Goal: Task Accomplishment & Management: Use online tool/utility

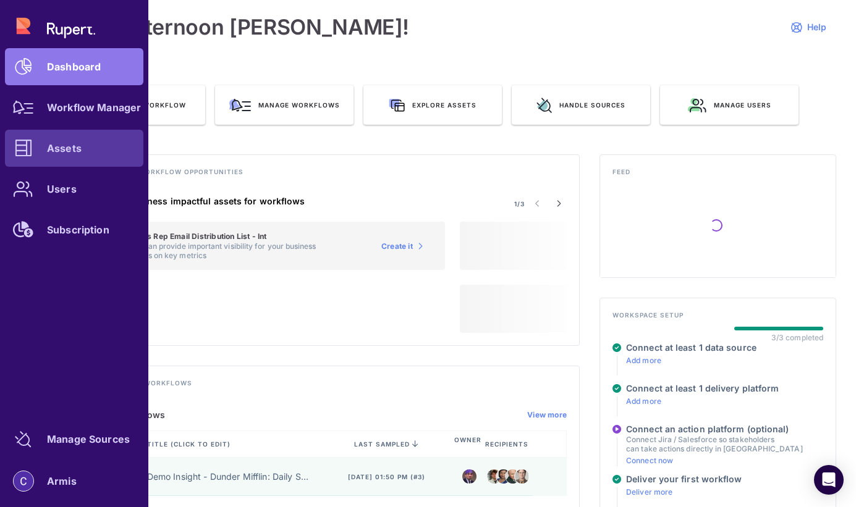
click at [34, 154] on div at bounding box center [23, 148] width 37 height 37
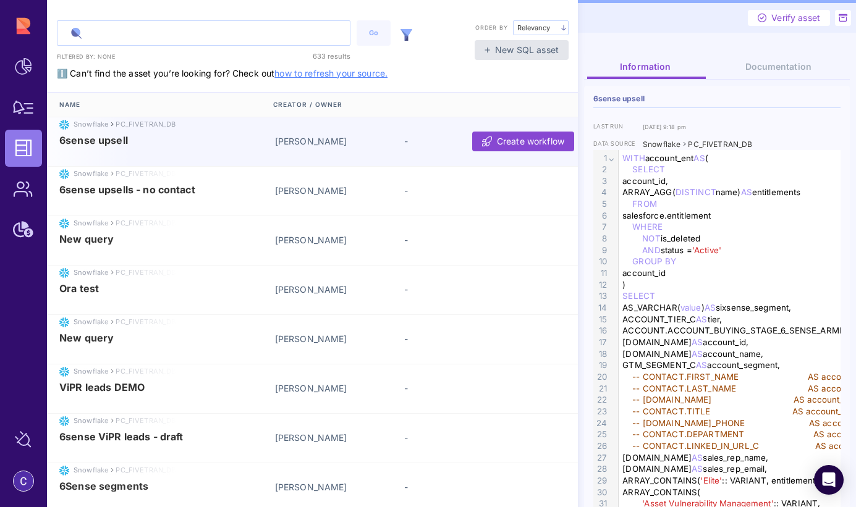
click at [146, 38] on input "text" at bounding box center [203, 33] width 292 height 24
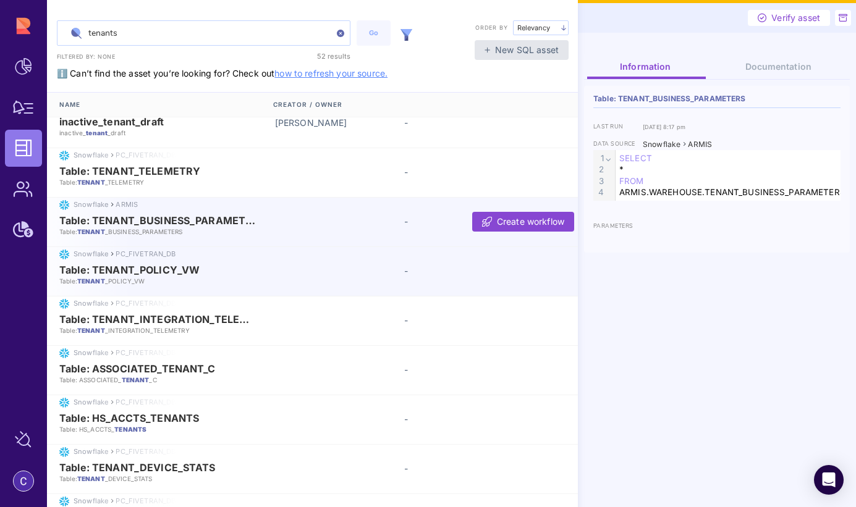
scroll to position [248, 0]
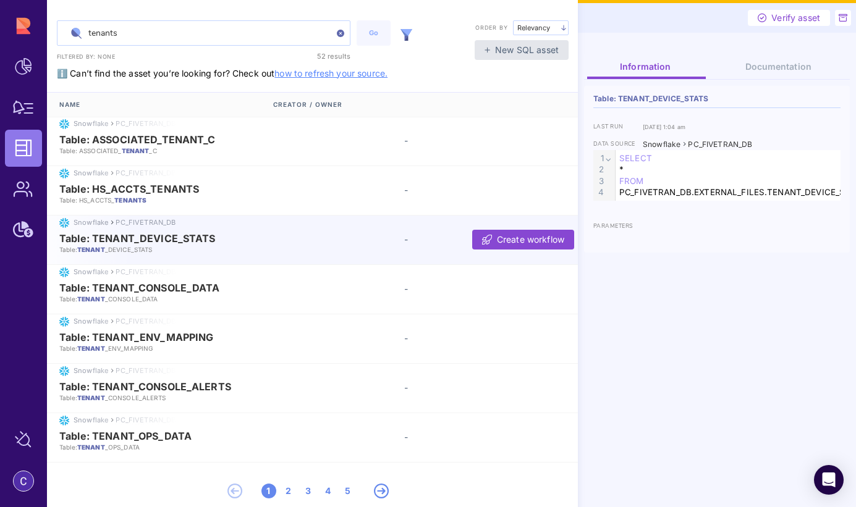
click at [137, 34] on input "tenants" at bounding box center [203, 33] width 292 height 24
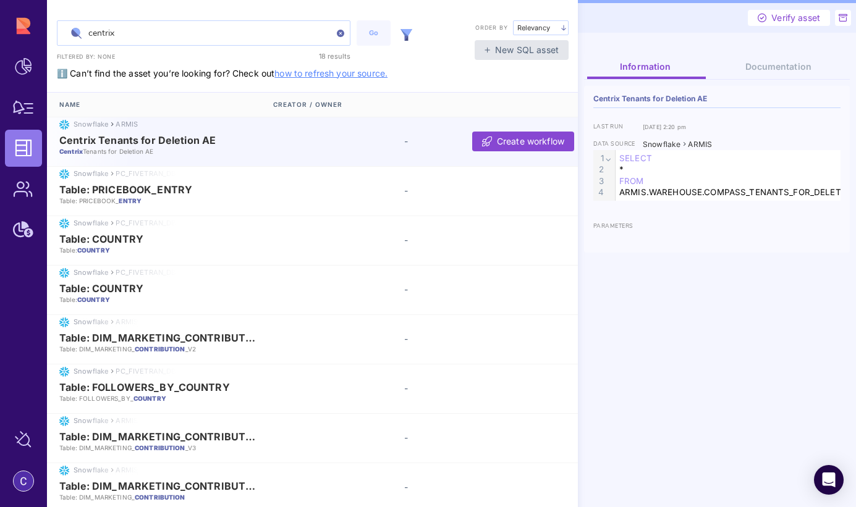
type input "centrix"
click at [148, 145] on span "Centrix Tenants for Deletion AE" at bounding box center [137, 140] width 156 height 11
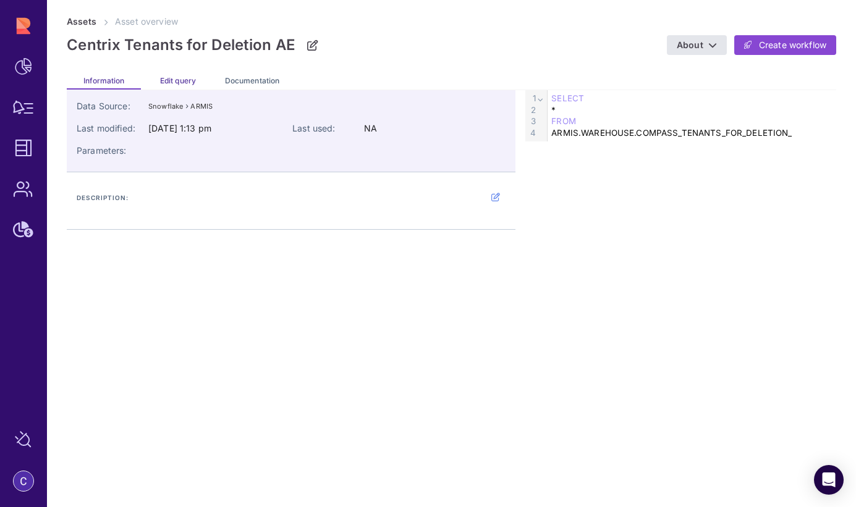
click at [180, 77] on span "Edit query" at bounding box center [178, 80] width 36 height 9
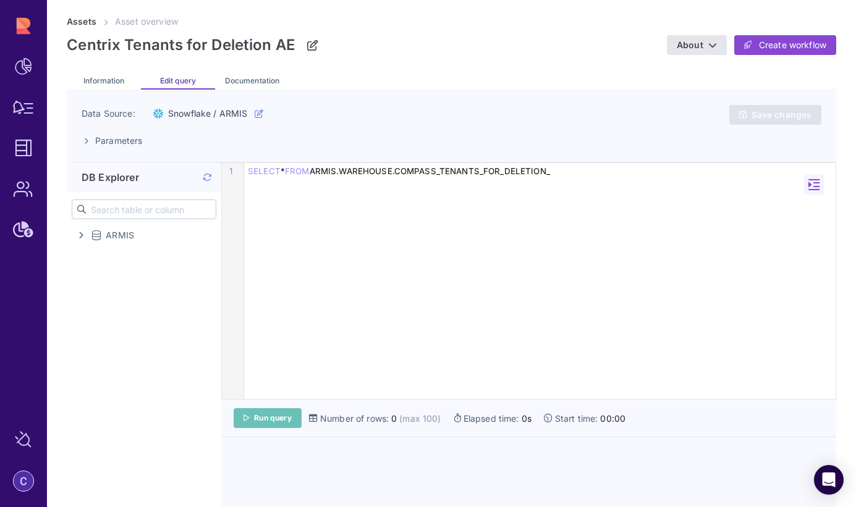
click at [271, 420] on span "Run query" at bounding box center [273, 418] width 38 height 10
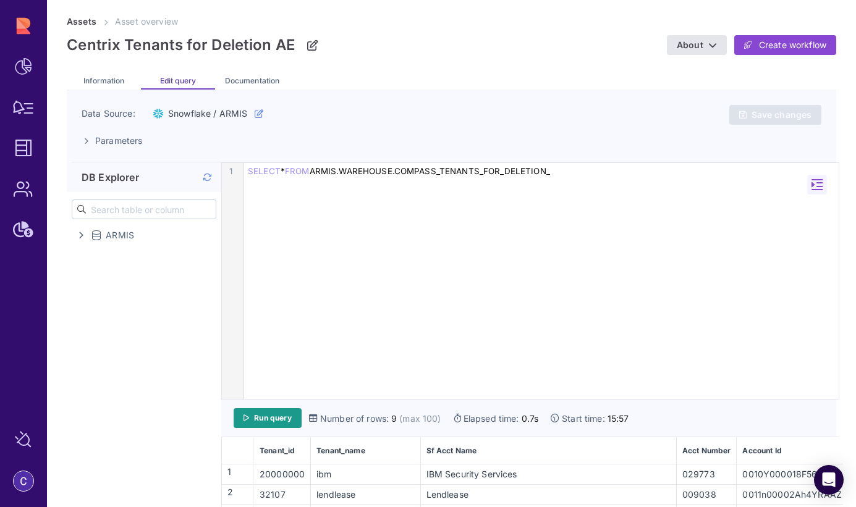
click at [315, 204] on div "9 1 › SELECT * FROM ARMIS.WAREHOUSE.COMPASS_TENANTS_FOR_DELETION_" at bounding box center [530, 281] width 617 height 236
click at [306, 175] on span "FROM" at bounding box center [297, 171] width 25 height 10
click at [282, 188] on div "9 1 › SELECT * FROM ARMIS.WAREHOUSE.COMPASS_TENANTS_FOR_DELETION_" at bounding box center [530, 281] width 617 height 236
click at [275, 490] on div "32107" at bounding box center [282, 494] width 55 height 13
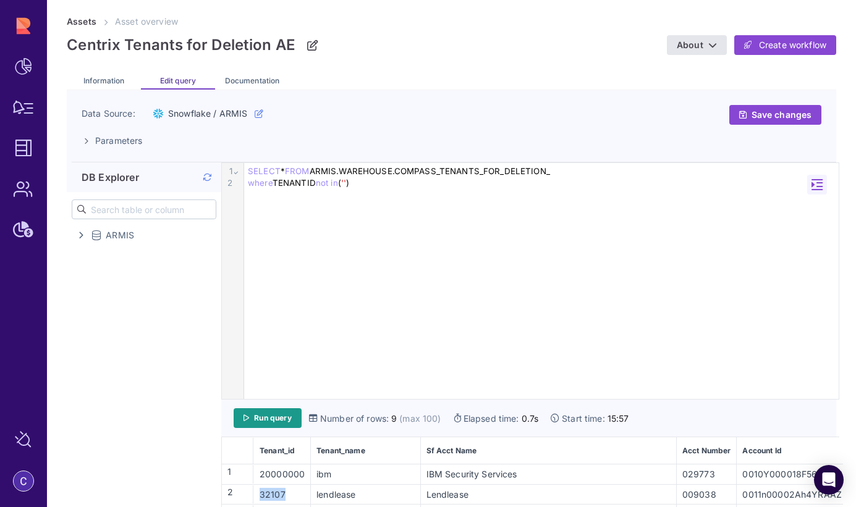
copy div "32107"
click at [346, 182] on span "''" at bounding box center [343, 183] width 5 height 10
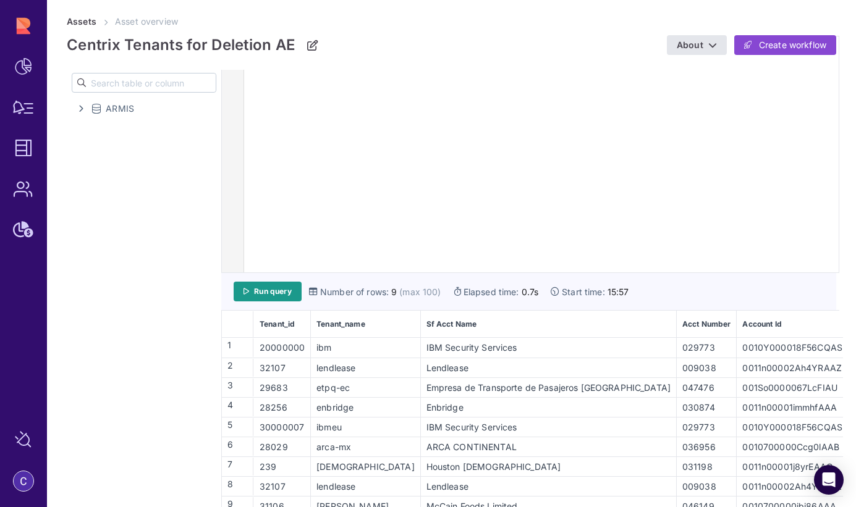
scroll to position [133, 0]
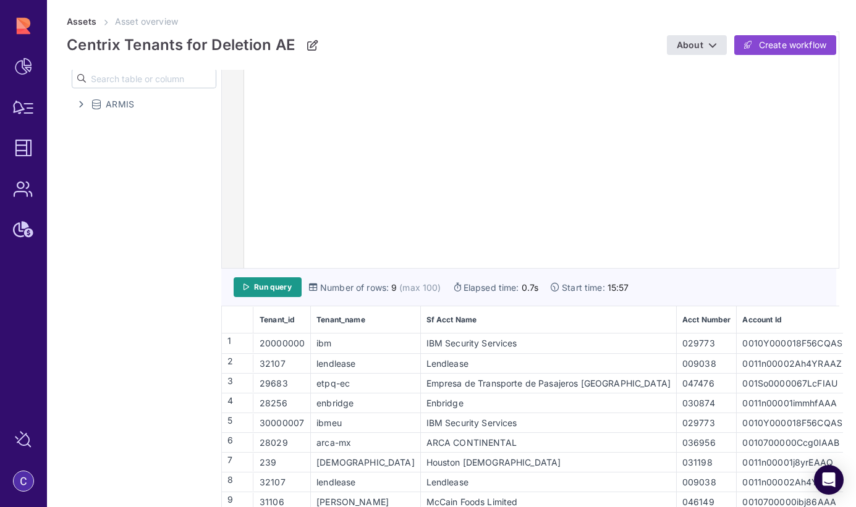
click at [281, 481] on div "32107" at bounding box center [282, 482] width 55 height 13
click at [280, 481] on div "32107" at bounding box center [282, 482] width 55 height 13
copy div "32107"
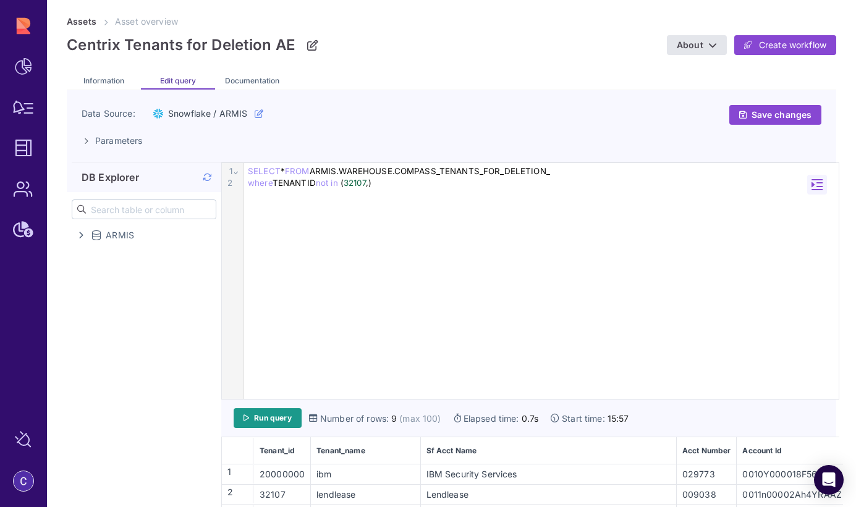
click at [373, 183] on div "where TENANTID not in ( 32107 , )" at bounding box center [541, 183] width 594 height 12
click at [277, 413] on span "Run query" at bounding box center [273, 418] width 38 height 10
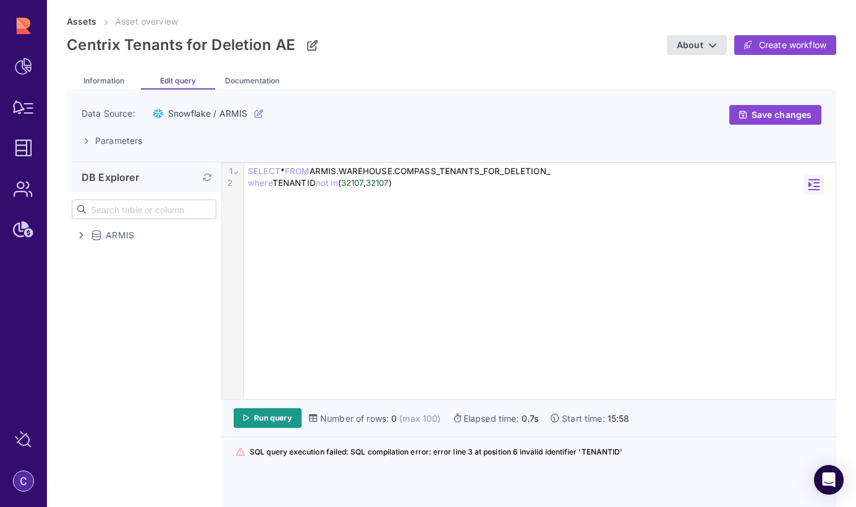
click at [308, 184] on div "where TENANTID not in ( 32107 , 32107 )" at bounding box center [539, 183] width 591 height 12
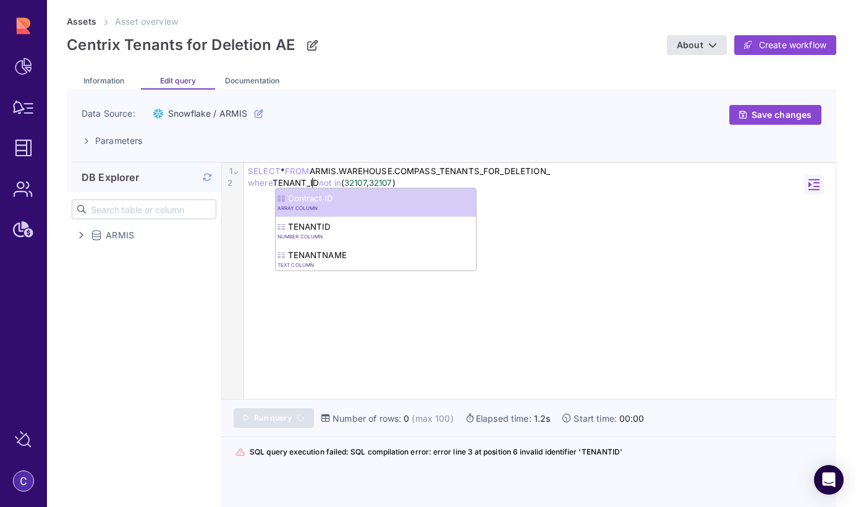
click at [355, 309] on div "9 1 2 › ⌄ SELECT * FROM ARMIS.WAREHOUSE.COMPASS_TENANTS_FOR_DELETION_ where TEN…" at bounding box center [528, 281] width 613 height 236
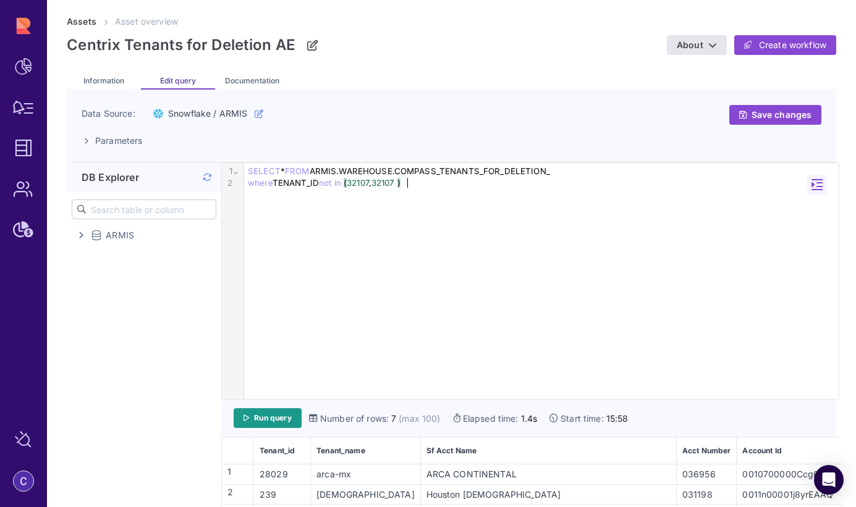
scroll to position [93, 0]
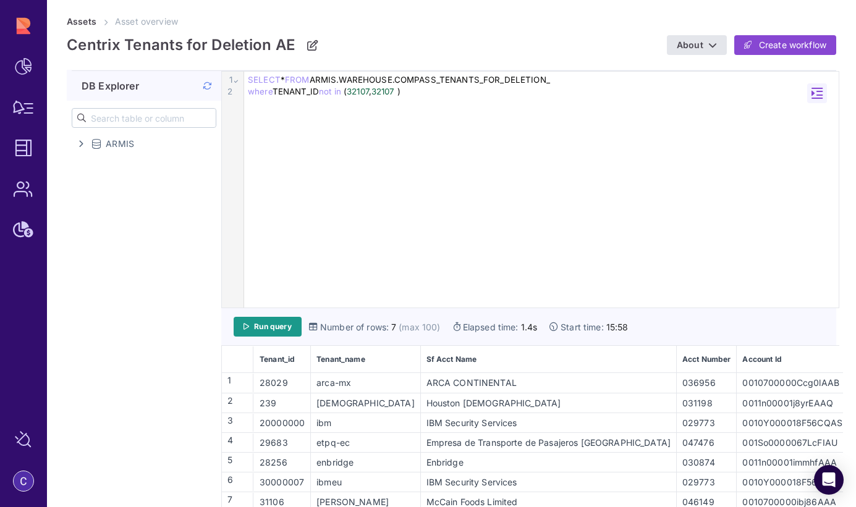
click at [377, 355] on div "tenant_name" at bounding box center [365, 360] width 108 height 10
click at [352, 356] on div "tenant_name" at bounding box center [365, 360] width 108 height 10
click at [708, 49] on link "About" at bounding box center [697, 45] width 60 height 20
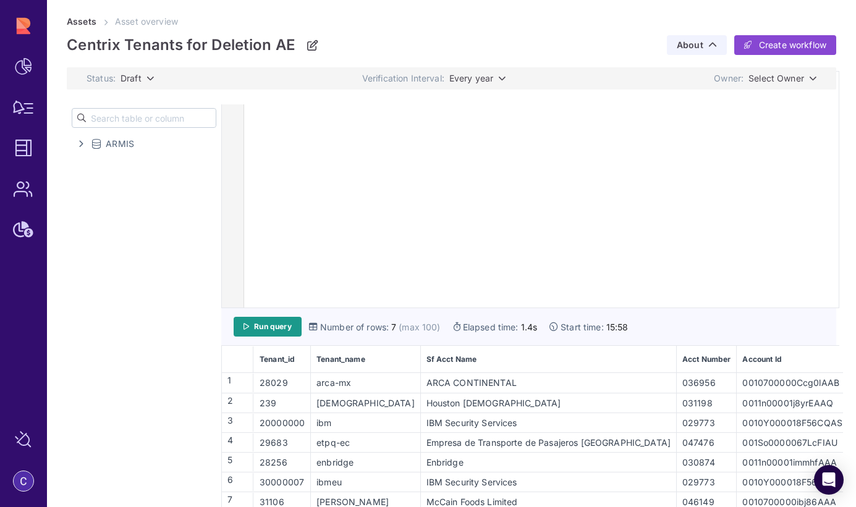
click at [708, 49] on icon at bounding box center [712, 45] width 9 height 9
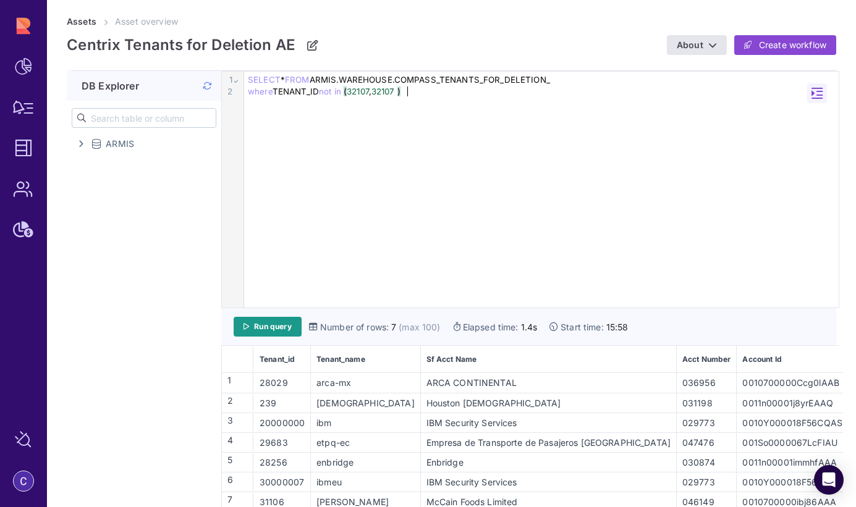
click at [668, 182] on div "9 1 2 › ⌄ SELECT * FROM ARMIS.WAREHOUSE.COMPASS_TENANTS_FOR_DELETION_ where TEN…" at bounding box center [530, 190] width 617 height 236
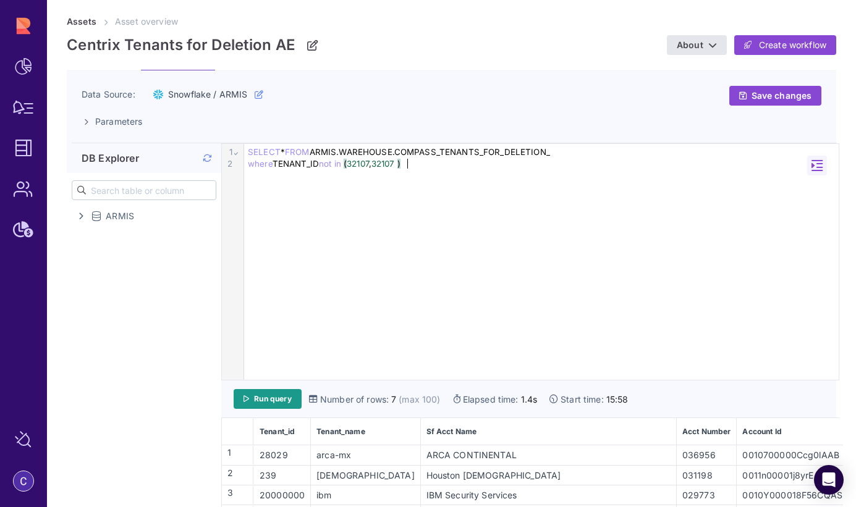
scroll to position [0, 0]
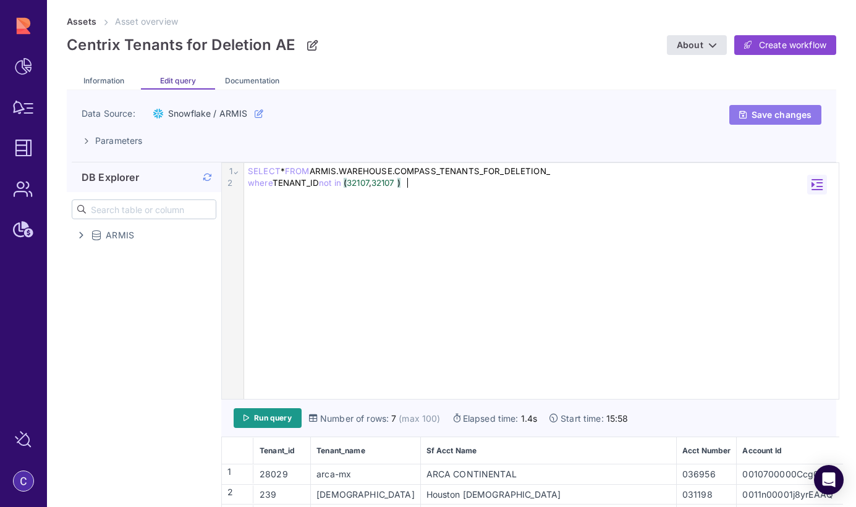
click at [780, 114] on span "Save changes" at bounding box center [781, 114] width 60 height 11
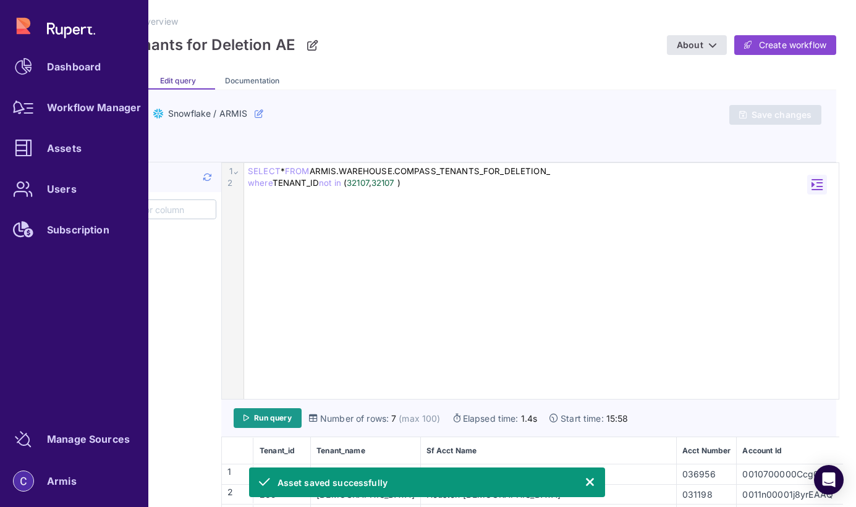
click at [31, 112] on icon at bounding box center [23, 108] width 21 height 14
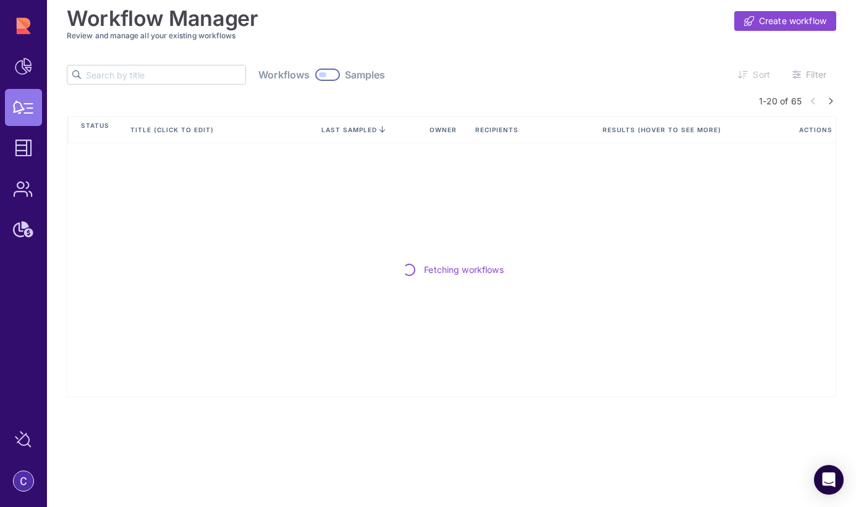
click at [155, 80] on input "text" at bounding box center [165, 74] width 159 height 19
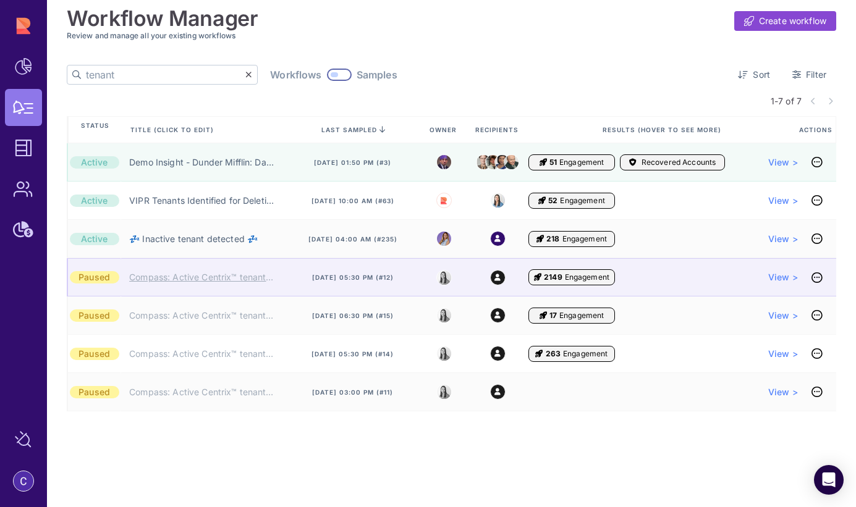
type input "tenant"
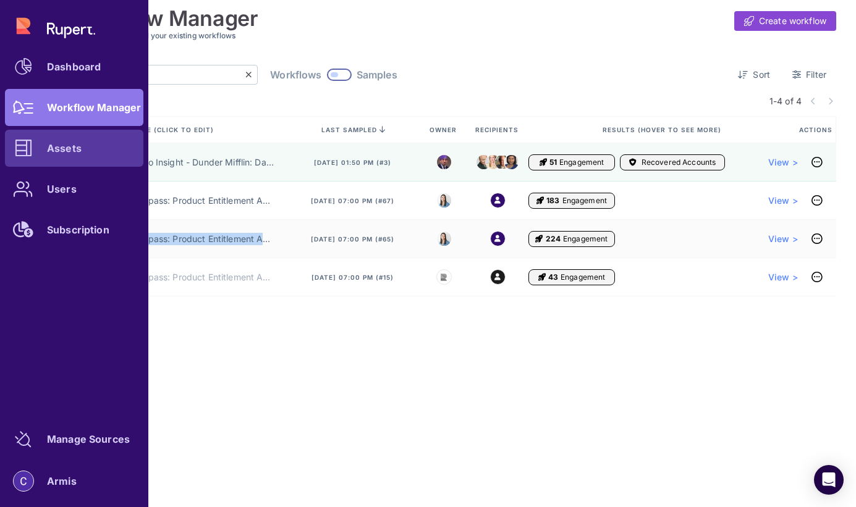
click at [23, 150] on icon at bounding box center [23, 148] width 17 height 17
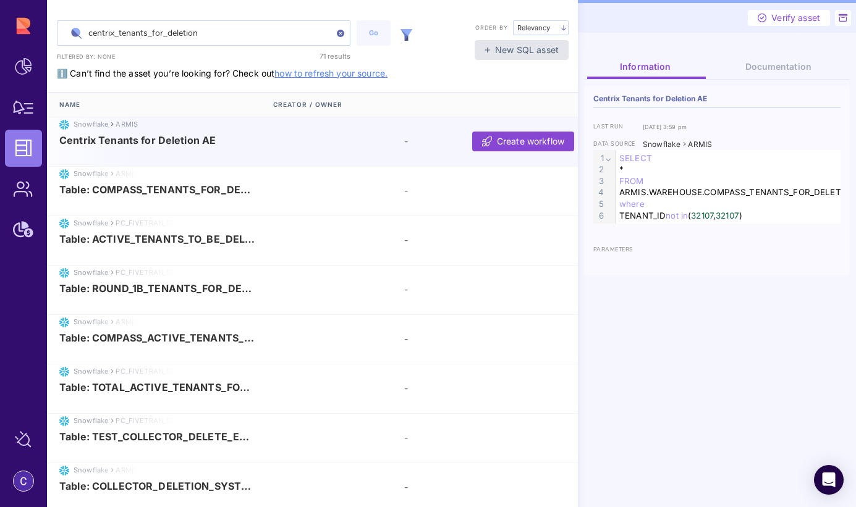
click at [219, 37] on input "centrix_tenants_for_deletion" at bounding box center [203, 33] width 292 height 24
click at [407, 38] on img at bounding box center [406, 35] width 12 height 12
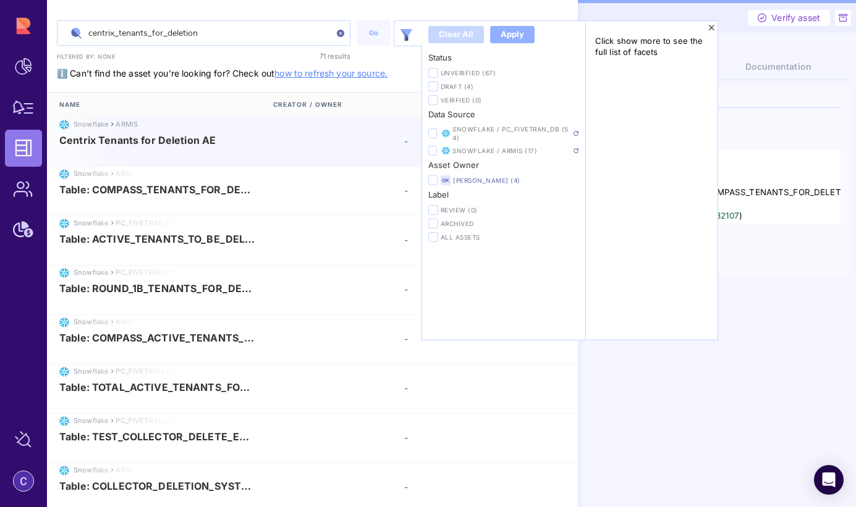
click at [575, 149] on img at bounding box center [575, 150] width 5 height 5
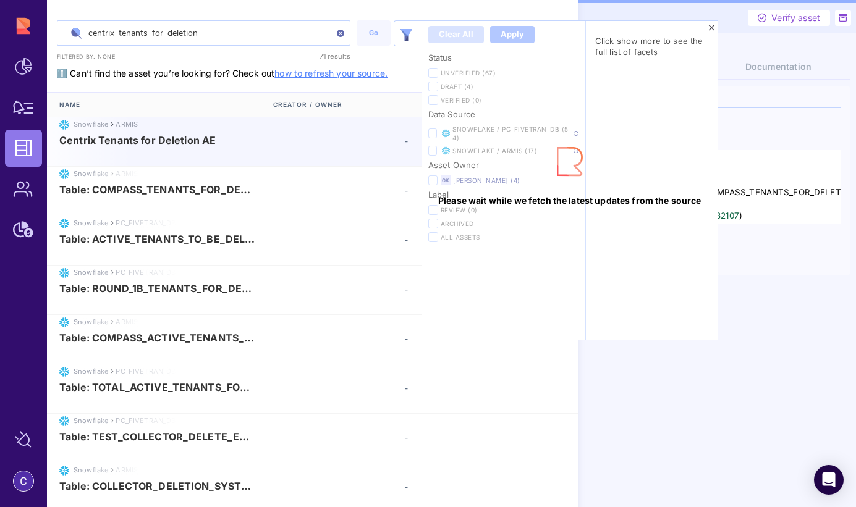
click at [576, 122] on div "Please wait while we fetch the latest updates from the source" at bounding box center [569, 180] width 295 height 319
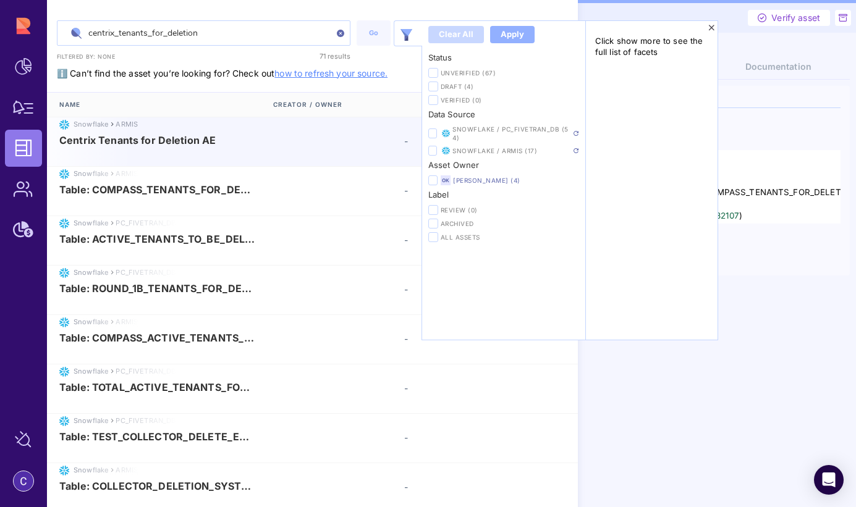
click at [190, 143] on span "Centrix Tenants for Deletion AE" at bounding box center [137, 140] width 156 height 11
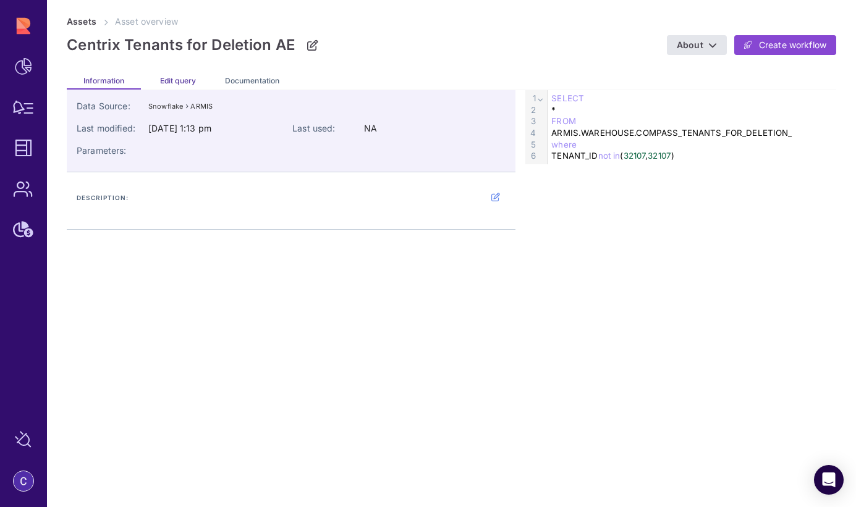
click at [180, 77] on span "Edit query" at bounding box center [178, 80] width 36 height 9
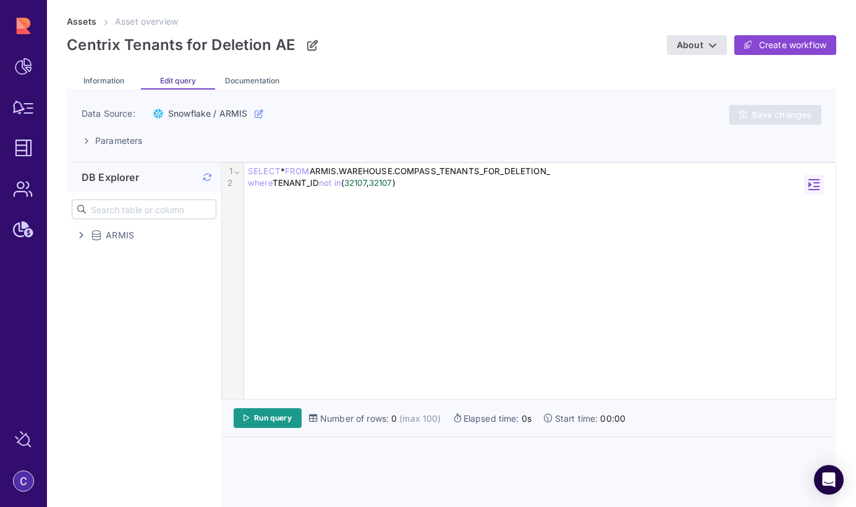
click at [279, 408] on div "Run query Number of rows: 0 (max 100) Elapsed time: 0s Start time: 00:00" at bounding box center [528, 419] width 615 height 38
click at [278, 412] on link "Run query" at bounding box center [268, 418] width 68 height 20
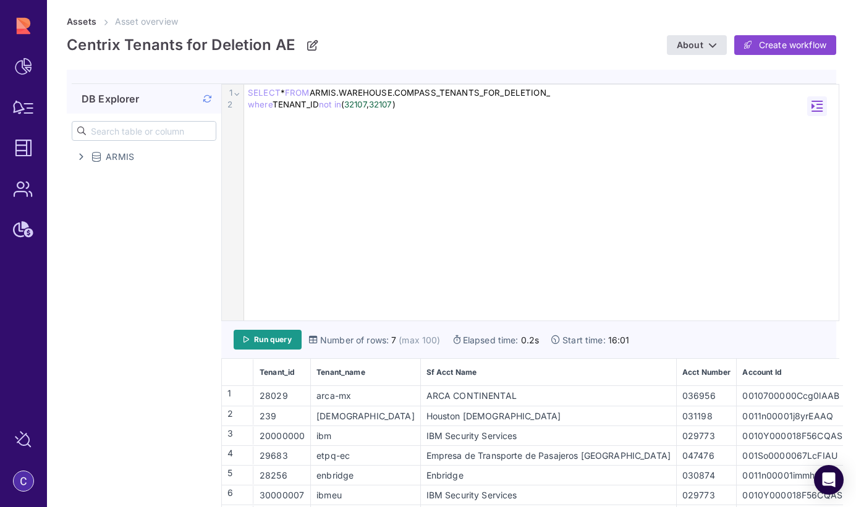
scroll to position [93, 0]
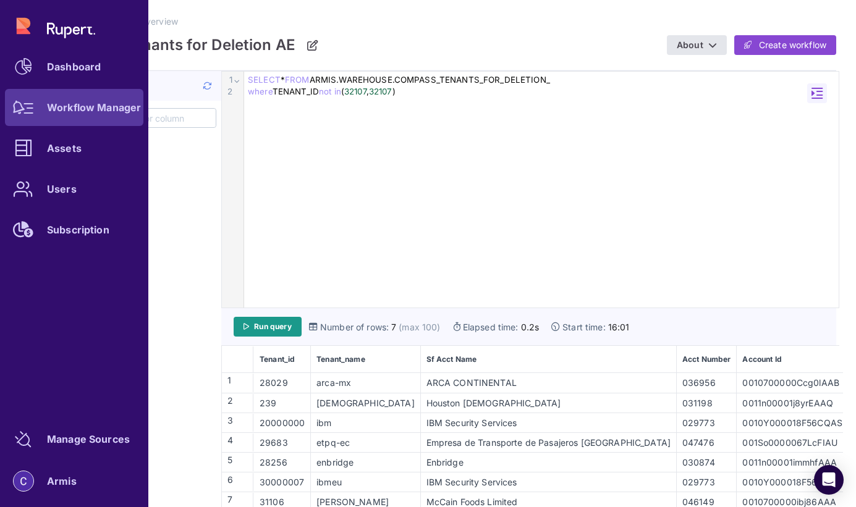
click at [23, 106] on icon at bounding box center [23, 108] width 21 height 14
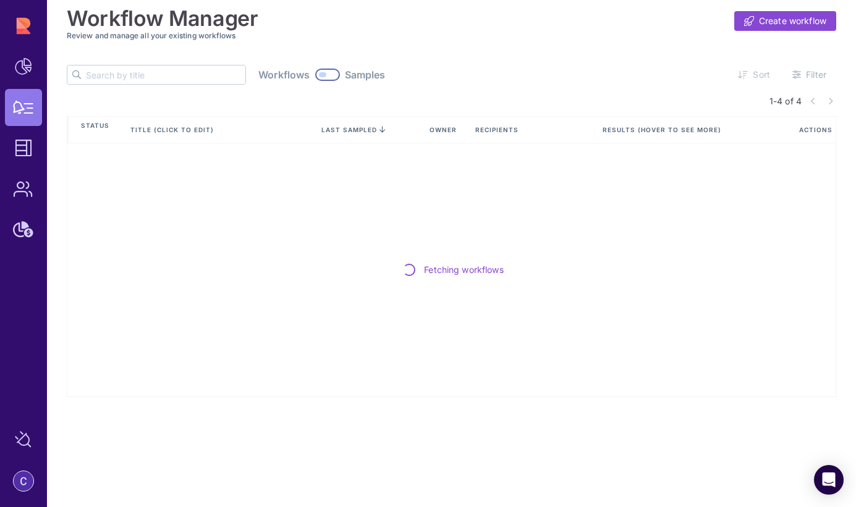
click at [129, 81] on input "text" at bounding box center [165, 74] width 159 height 19
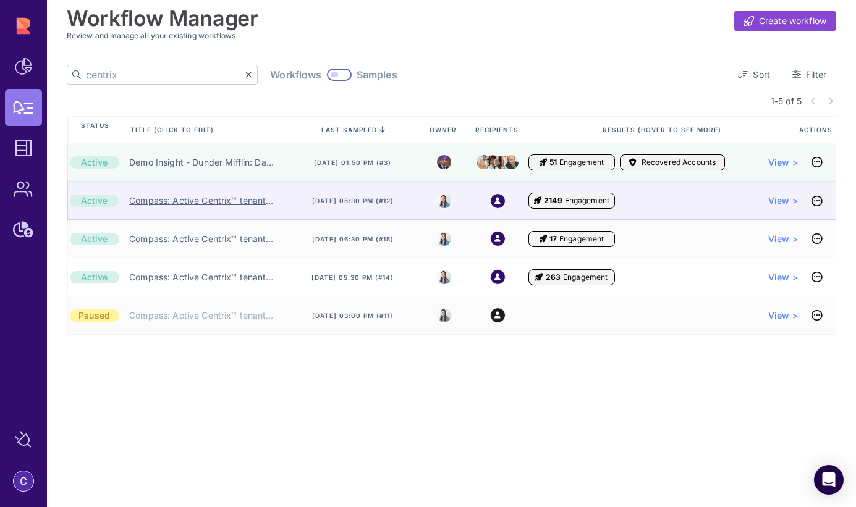
type input "centrix"
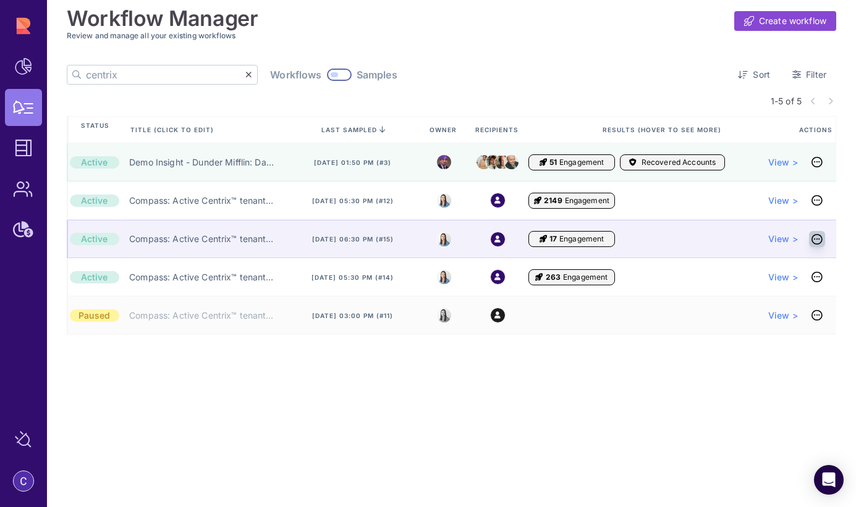
click at [816, 239] on icon at bounding box center [816, 239] width 11 height 1
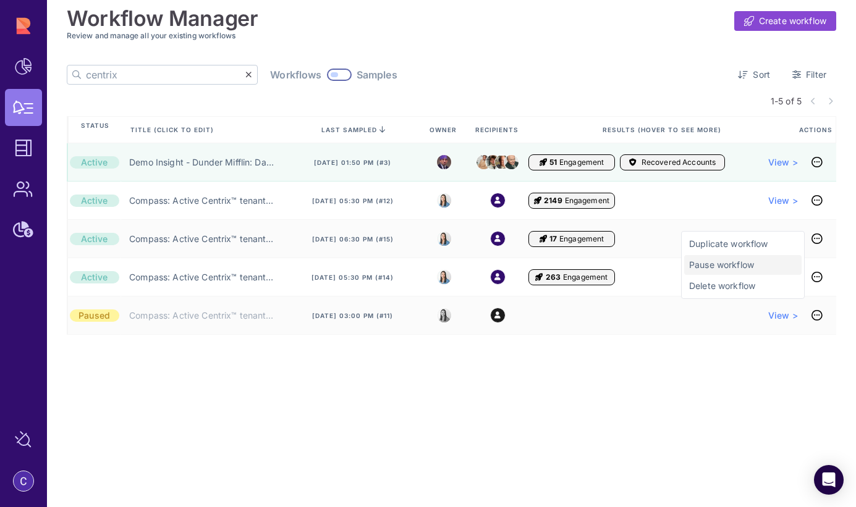
click at [720, 269] on span "Pause workflow" at bounding box center [743, 265] width 108 height 12
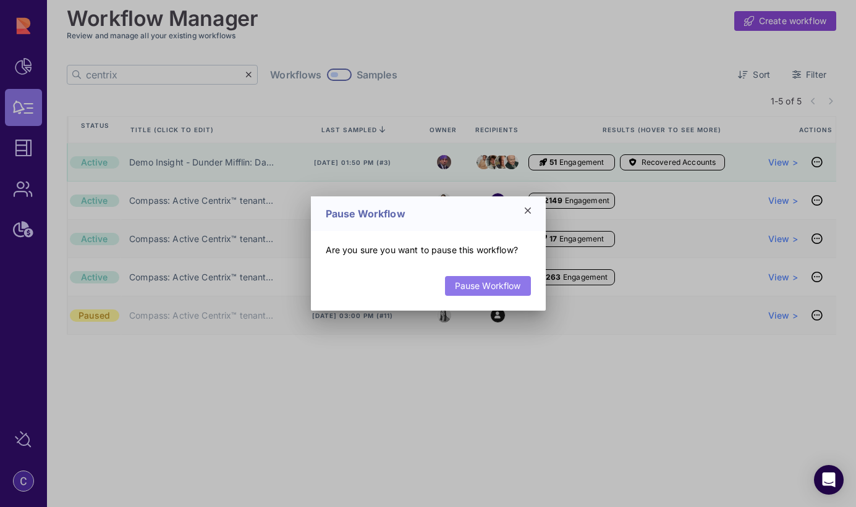
click at [500, 290] on link "Pause Workflow" at bounding box center [488, 286] width 86 height 20
